Goal: Transaction & Acquisition: Purchase product/service

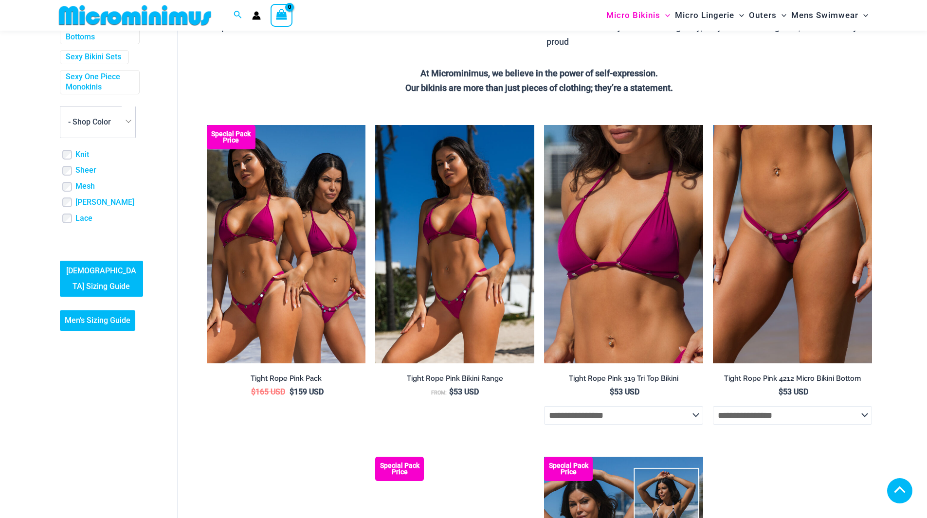
scroll to position [389, 0]
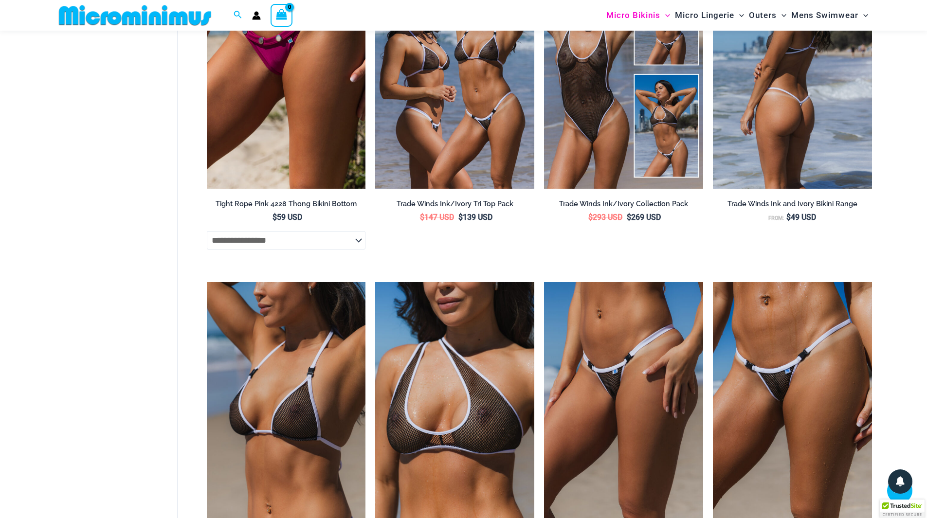
scroll to position [778, 0]
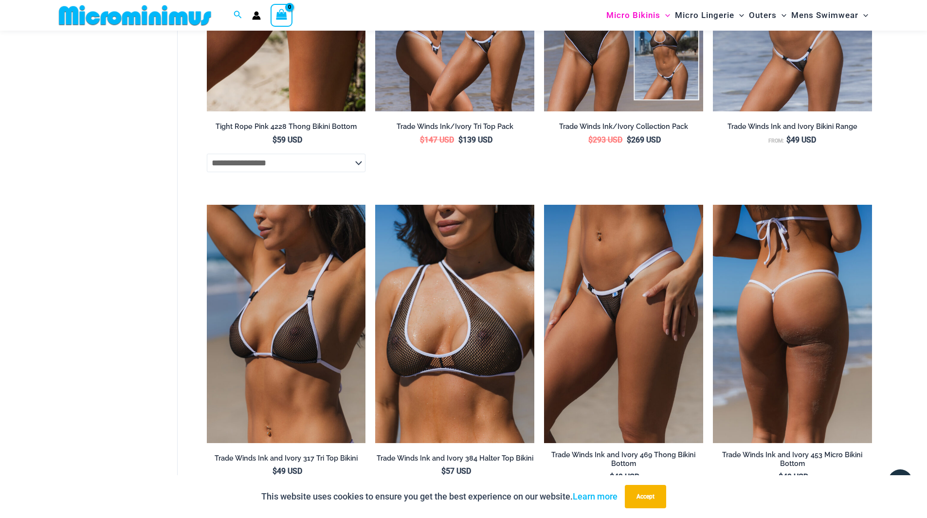
click at [779, 312] on img at bounding box center [792, 324] width 159 height 238
